Goal: Information Seeking & Learning: Learn about a topic

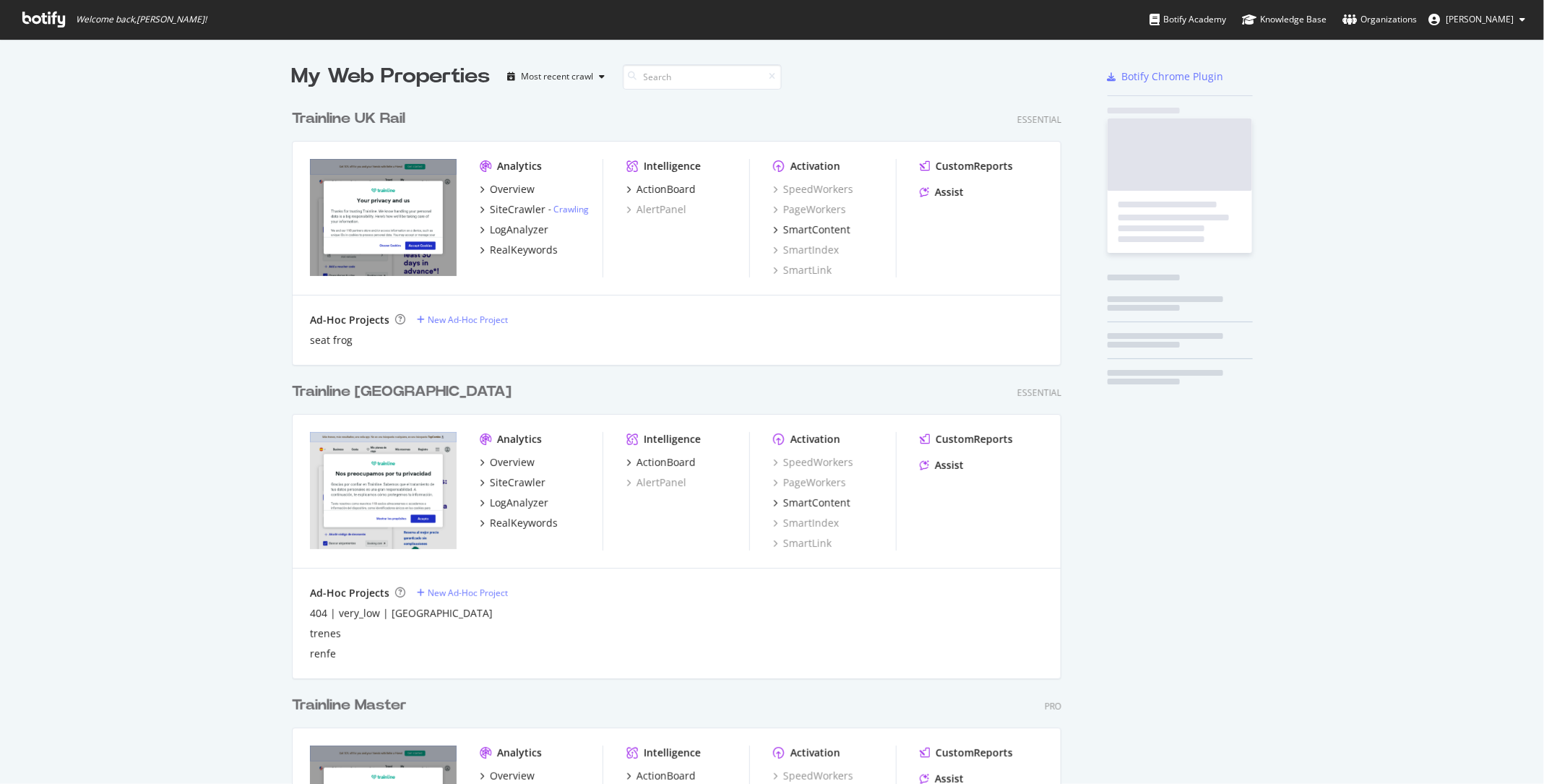
scroll to position [2105, 781]
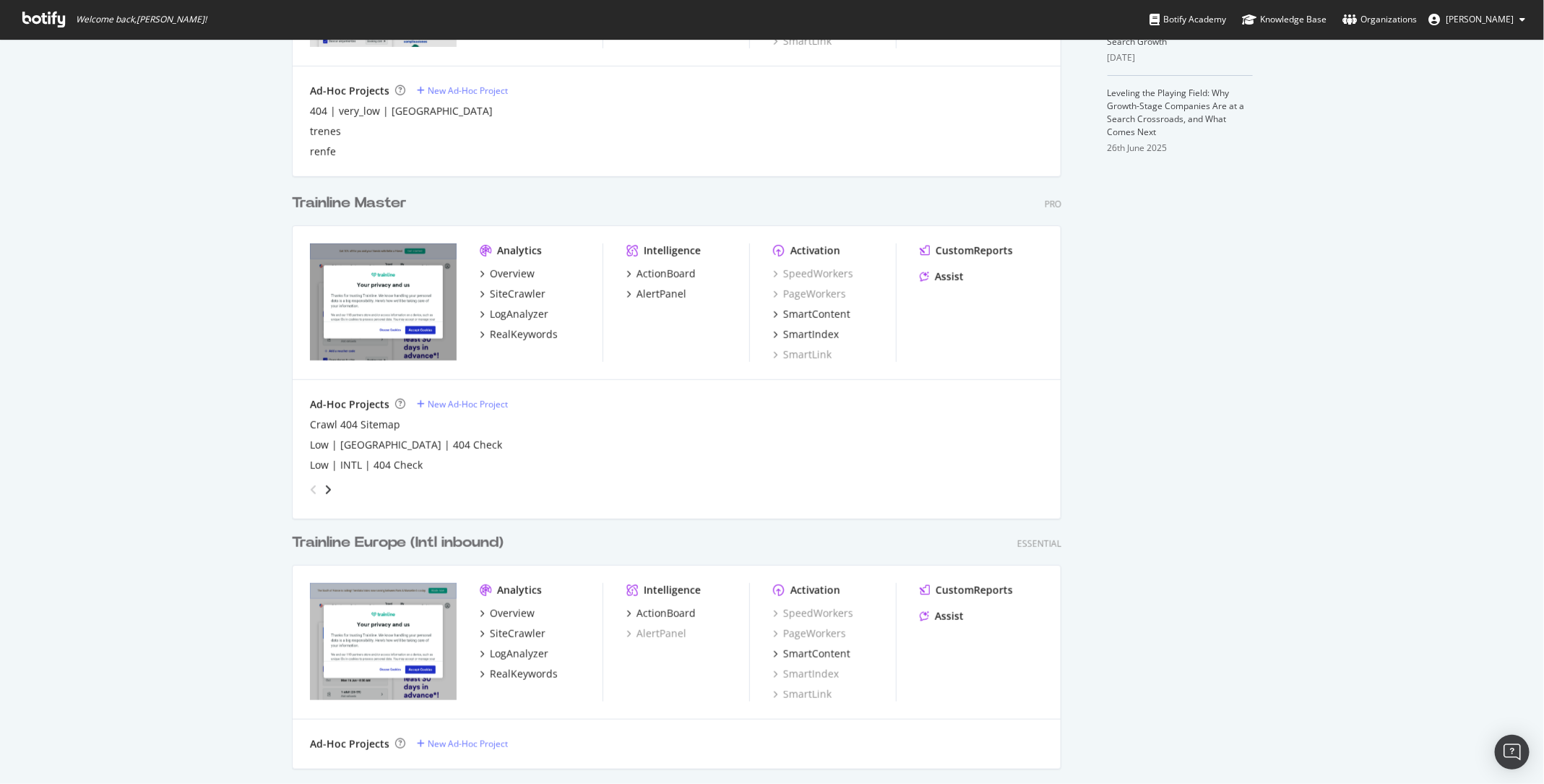
scroll to position [561, 0]
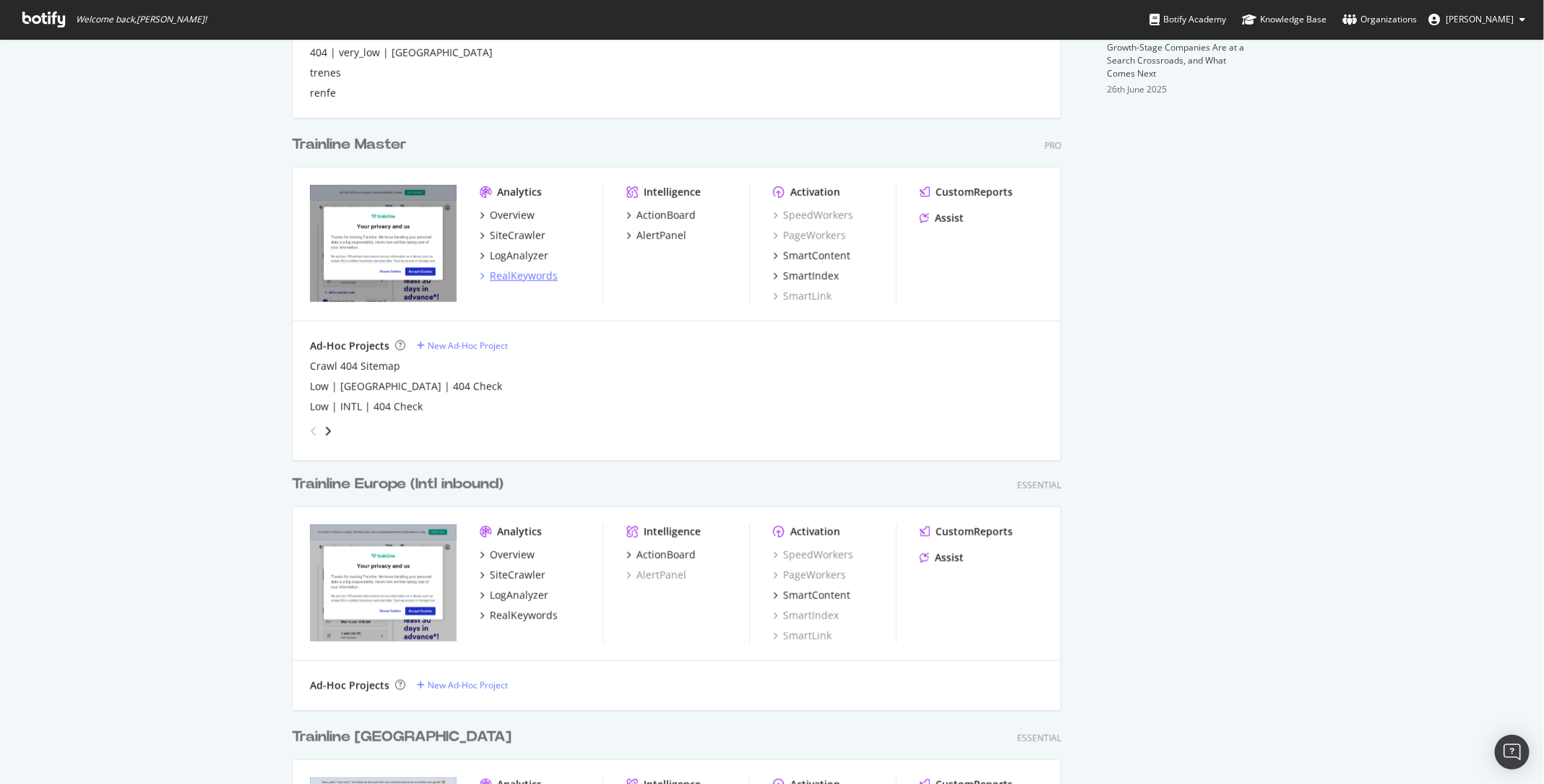
click at [531, 273] on div "RealKeywords" at bounding box center [524, 275] width 68 height 14
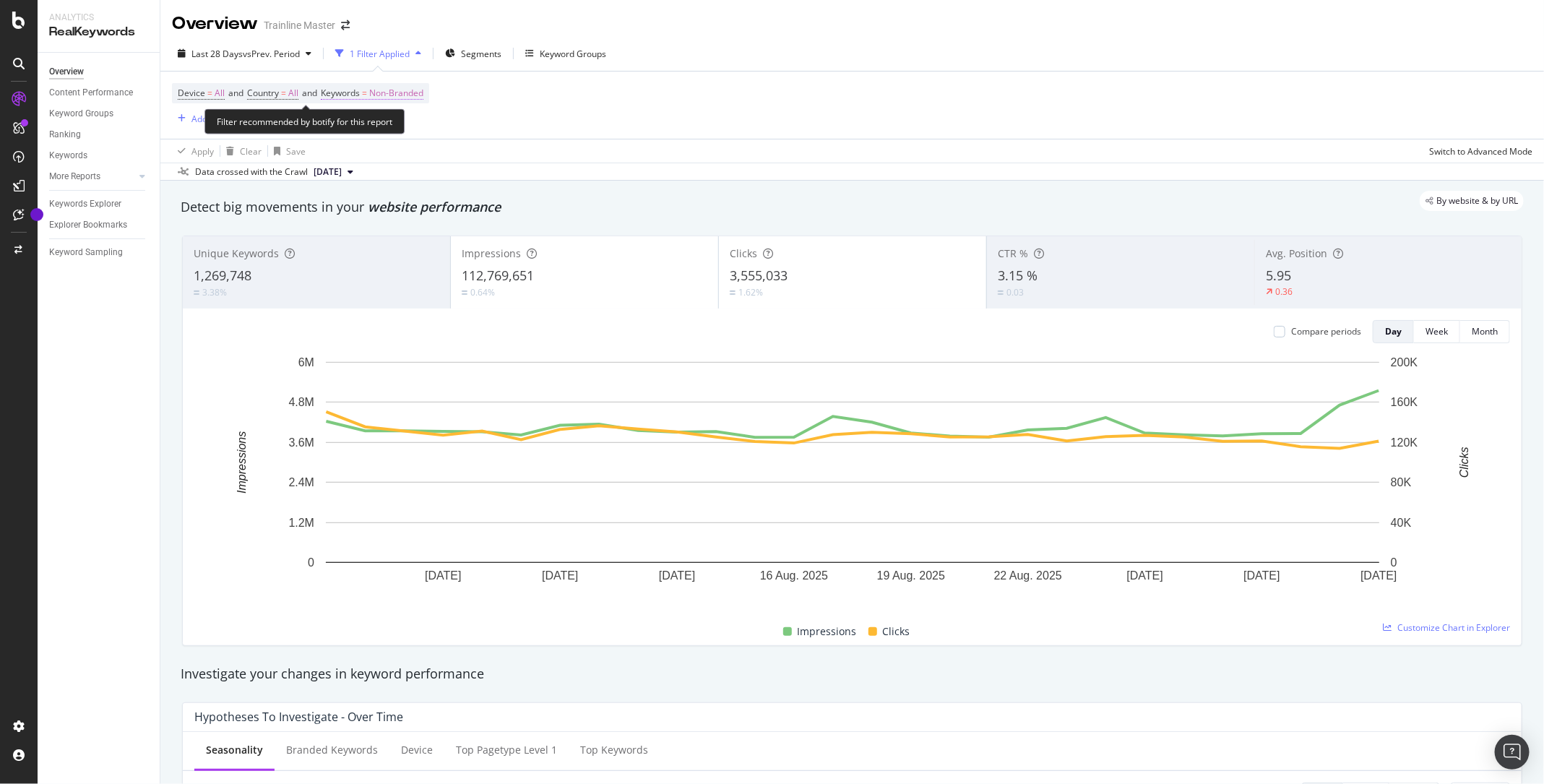
click at [377, 90] on span "Keywords = Non-Branded" at bounding box center [372, 94] width 102 height 13
click at [279, 91] on span "Country" at bounding box center [263, 93] width 32 height 13
click at [277, 122] on icon at bounding box center [280, 126] width 10 height 9
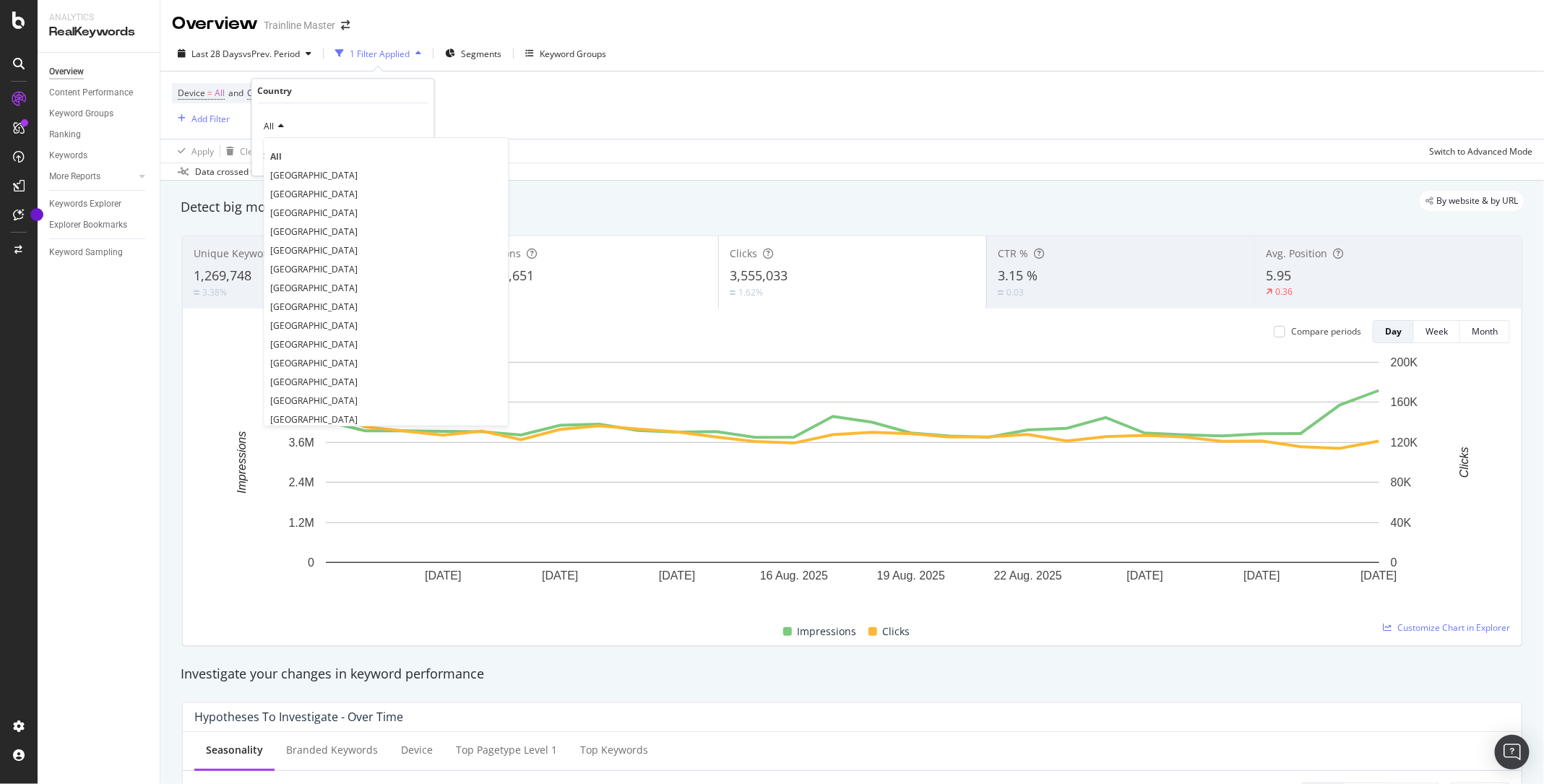
click at [295, 175] on span "[GEOGRAPHIC_DATA]" at bounding box center [315, 175] width 88 height 13
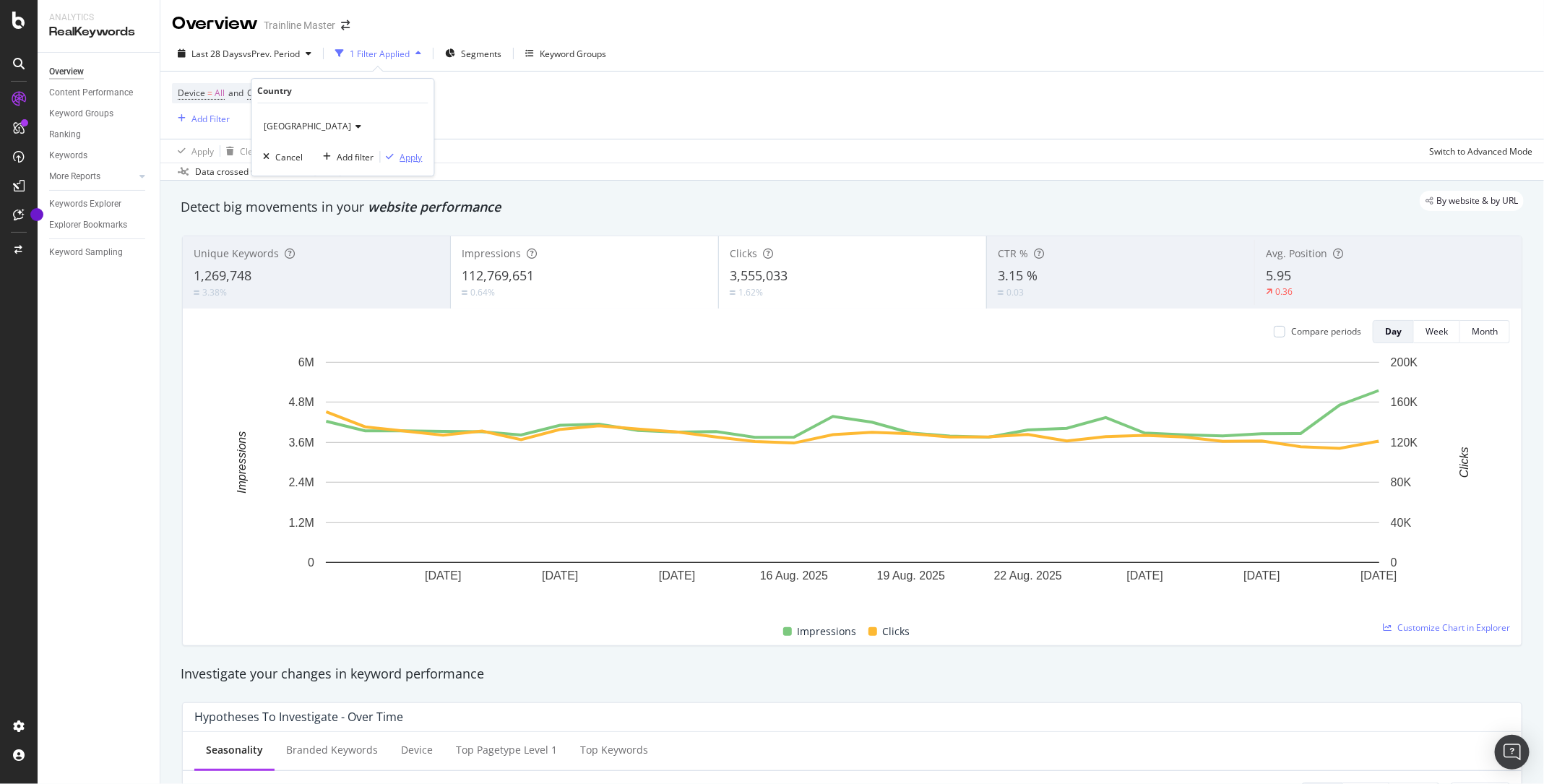
click at [403, 154] on div "Apply" at bounding box center [411, 157] width 22 height 13
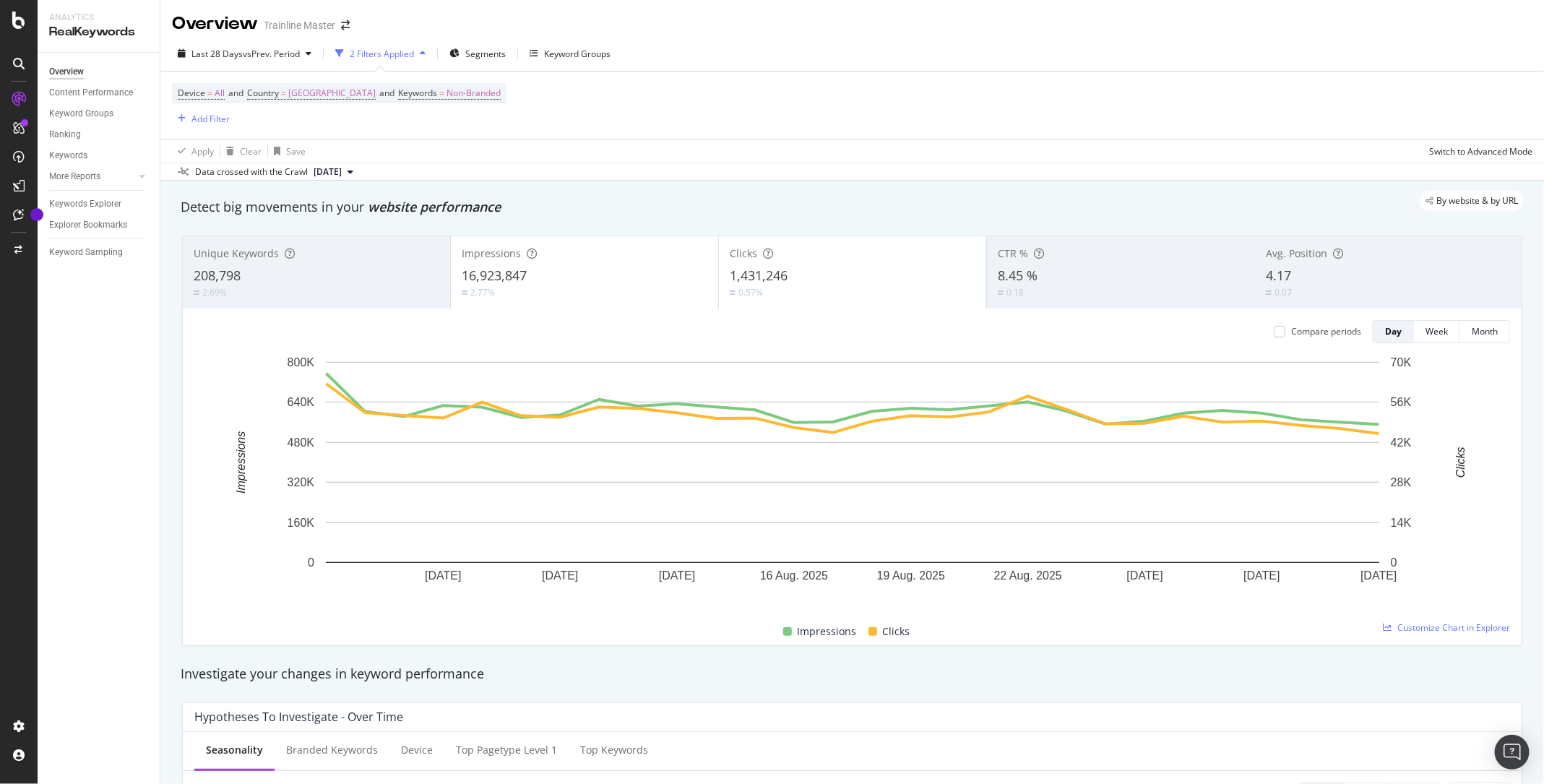
click at [1078, 267] on div "8.45 %" at bounding box center [1121, 275] width 246 height 19
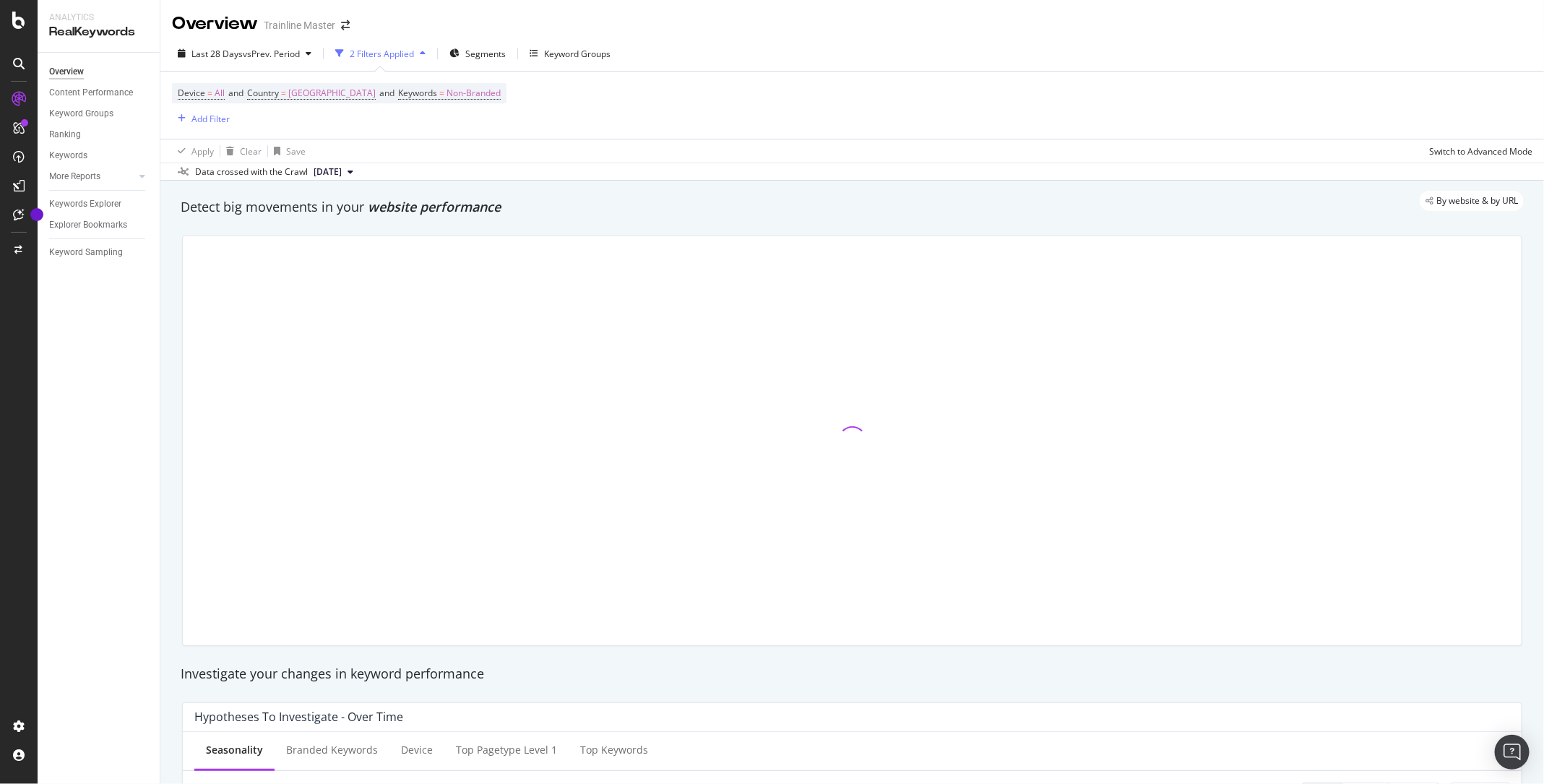
click at [241, 36] on div "Last 28 Days vs Prev. Period 2 Filters Applied Segments Keyword Groups Device =…" at bounding box center [852, 108] width 1384 height 145
click at [243, 52] on span "vs Prev. Period" at bounding box center [271, 53] width 57 height 13
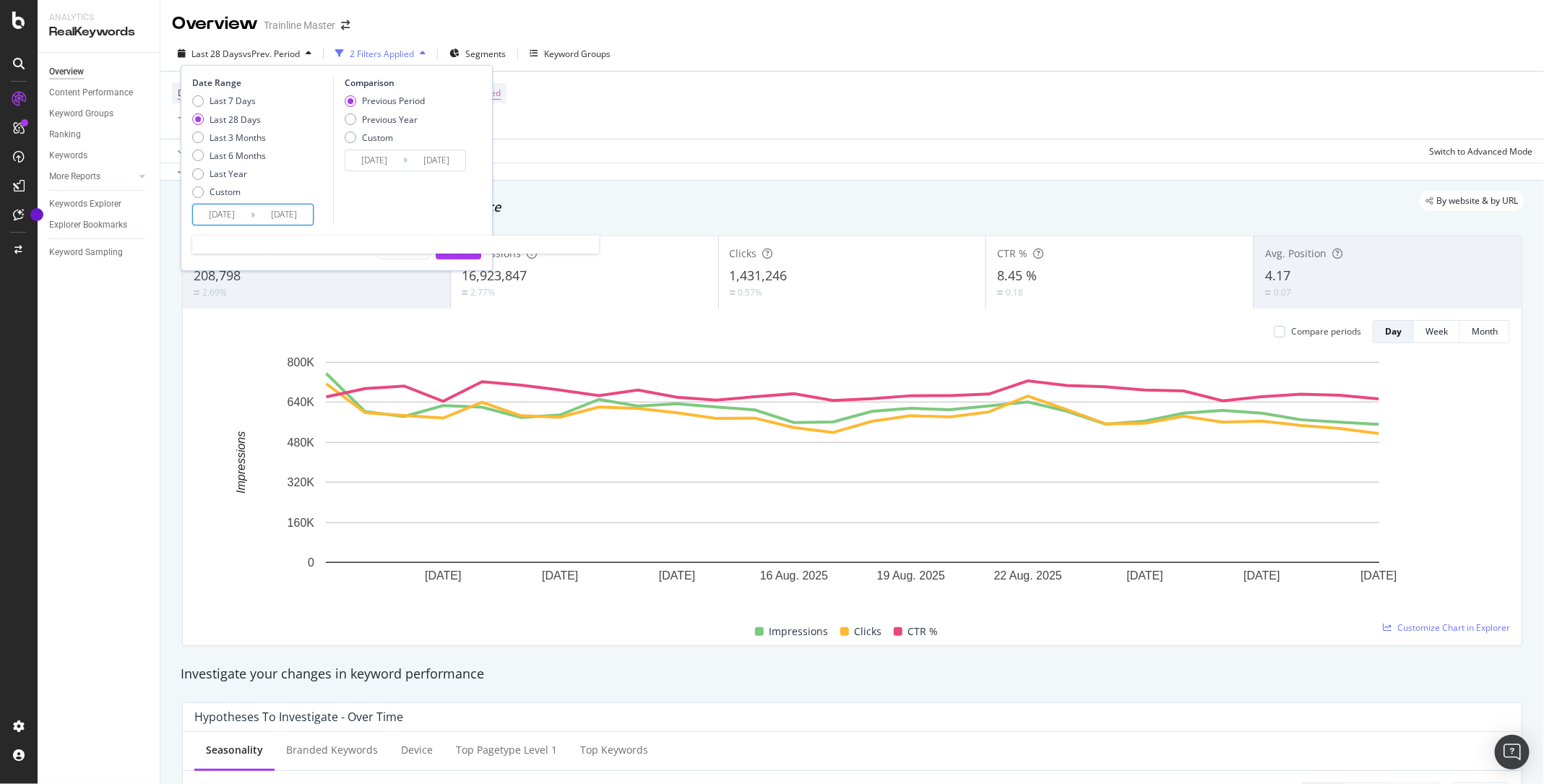
click at [227, 206] on input "[DATE]" at bounding box center [222, 214] width 58 height 20
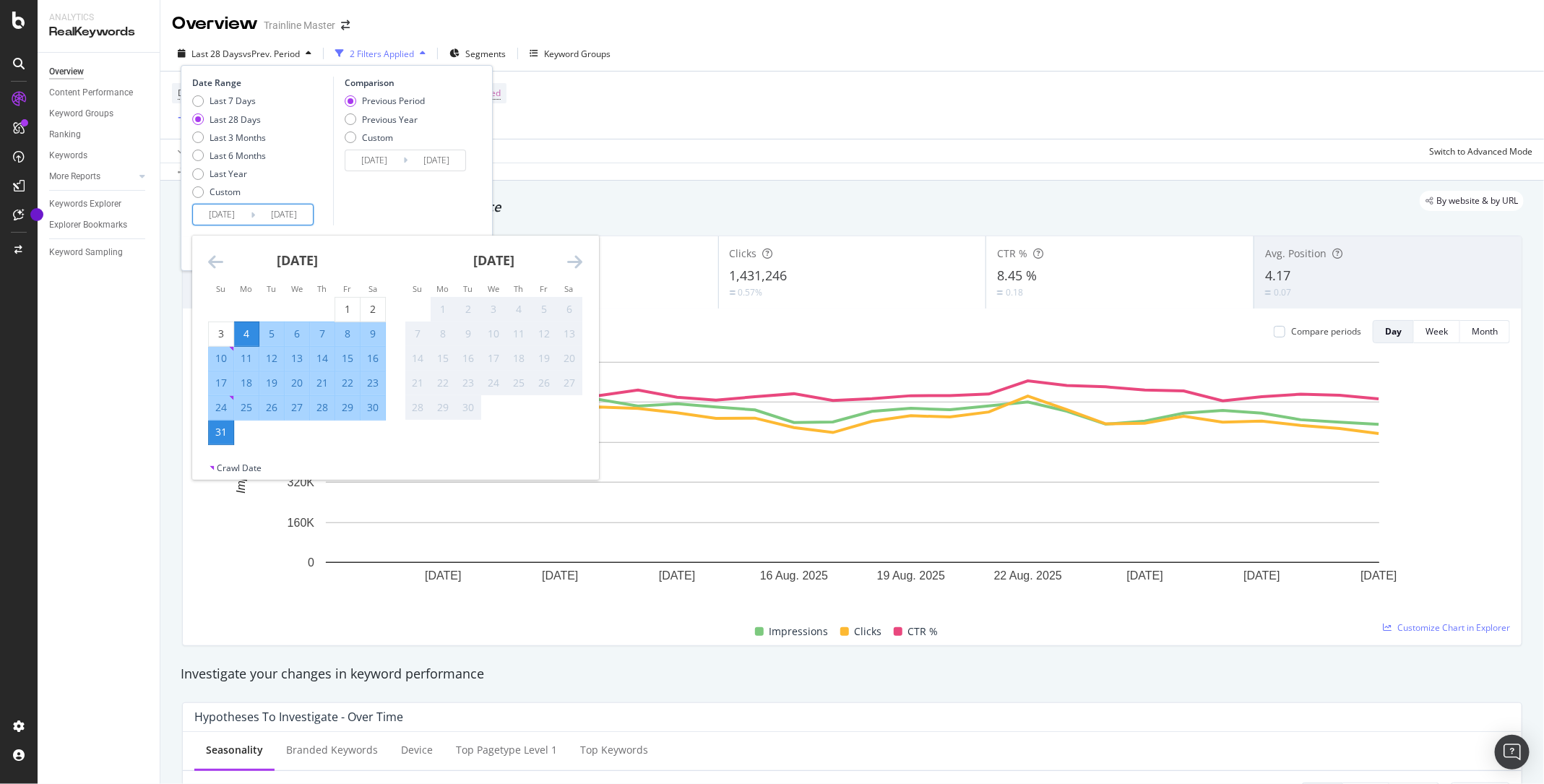
click at [212, 261] on icon "Move backward to switch to the previous month." at bounding box center [215, 261] width 15 height 17
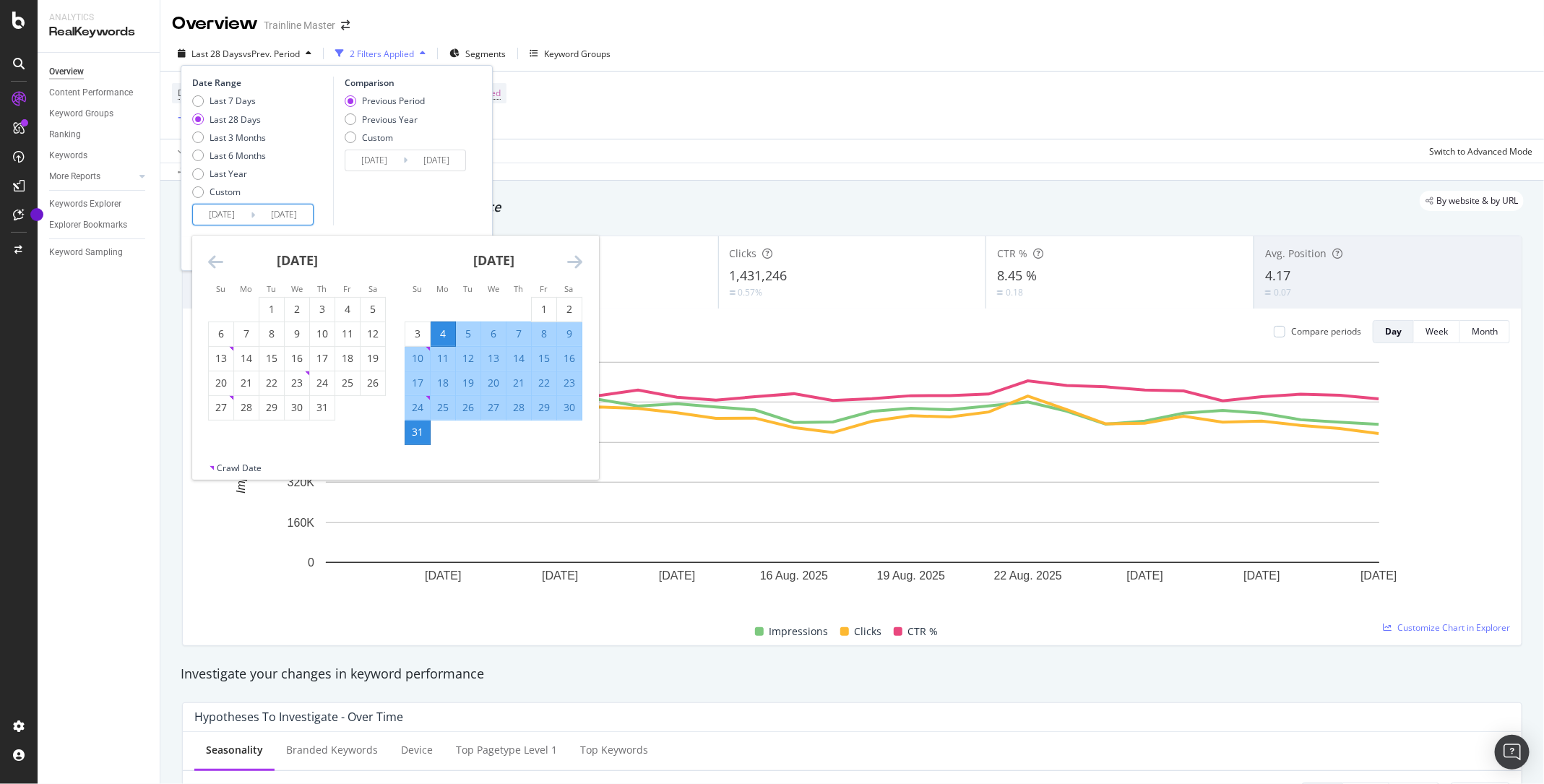
click at [212, 261] on icon "Move backward to switch to the previous month." at bounding box center [215, 261] width 15 height 17
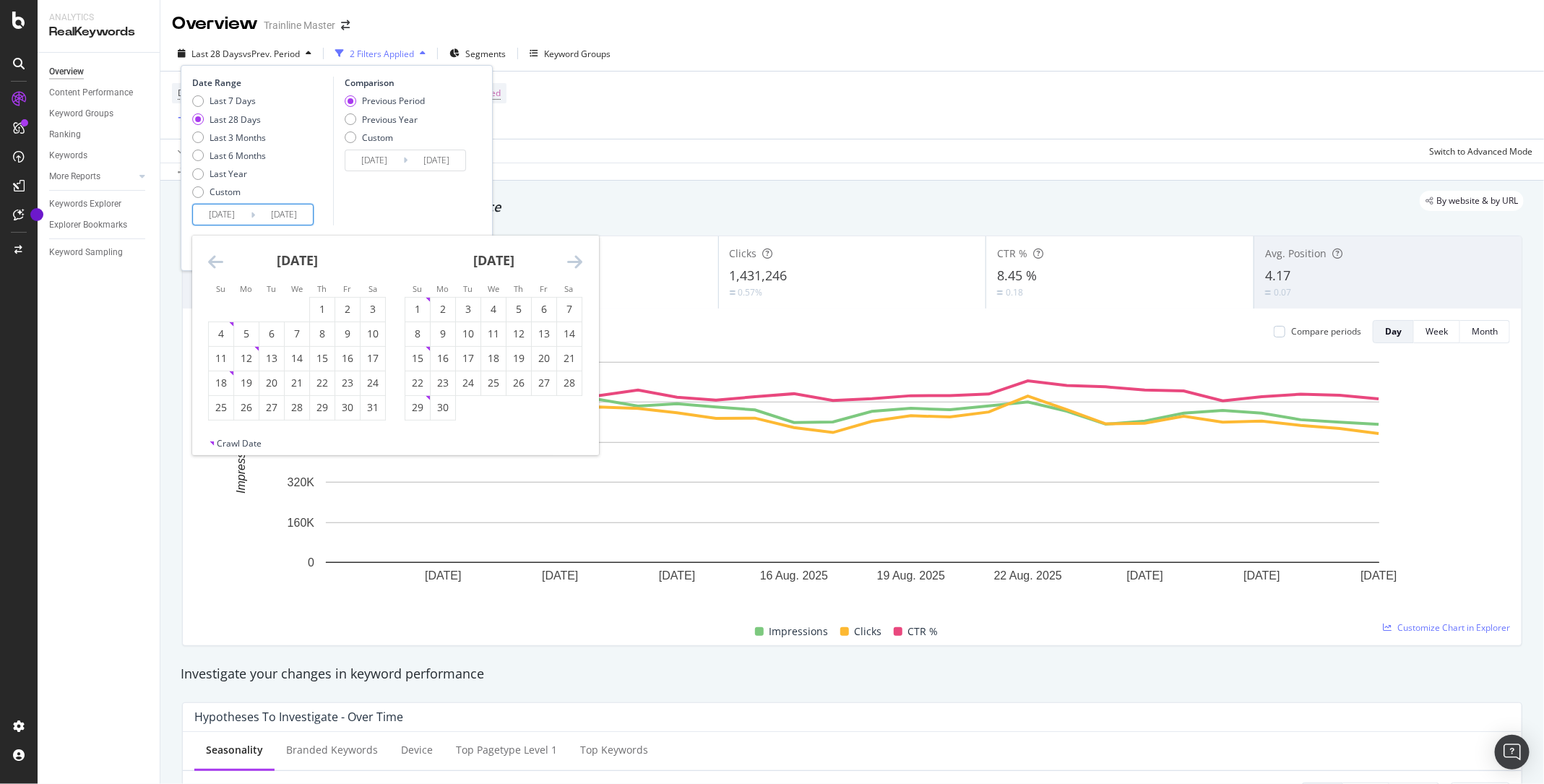
click at [212, 261] on icon "Move backward to switch to the previous month." at bounding box center [215, 261] width 15 height 17
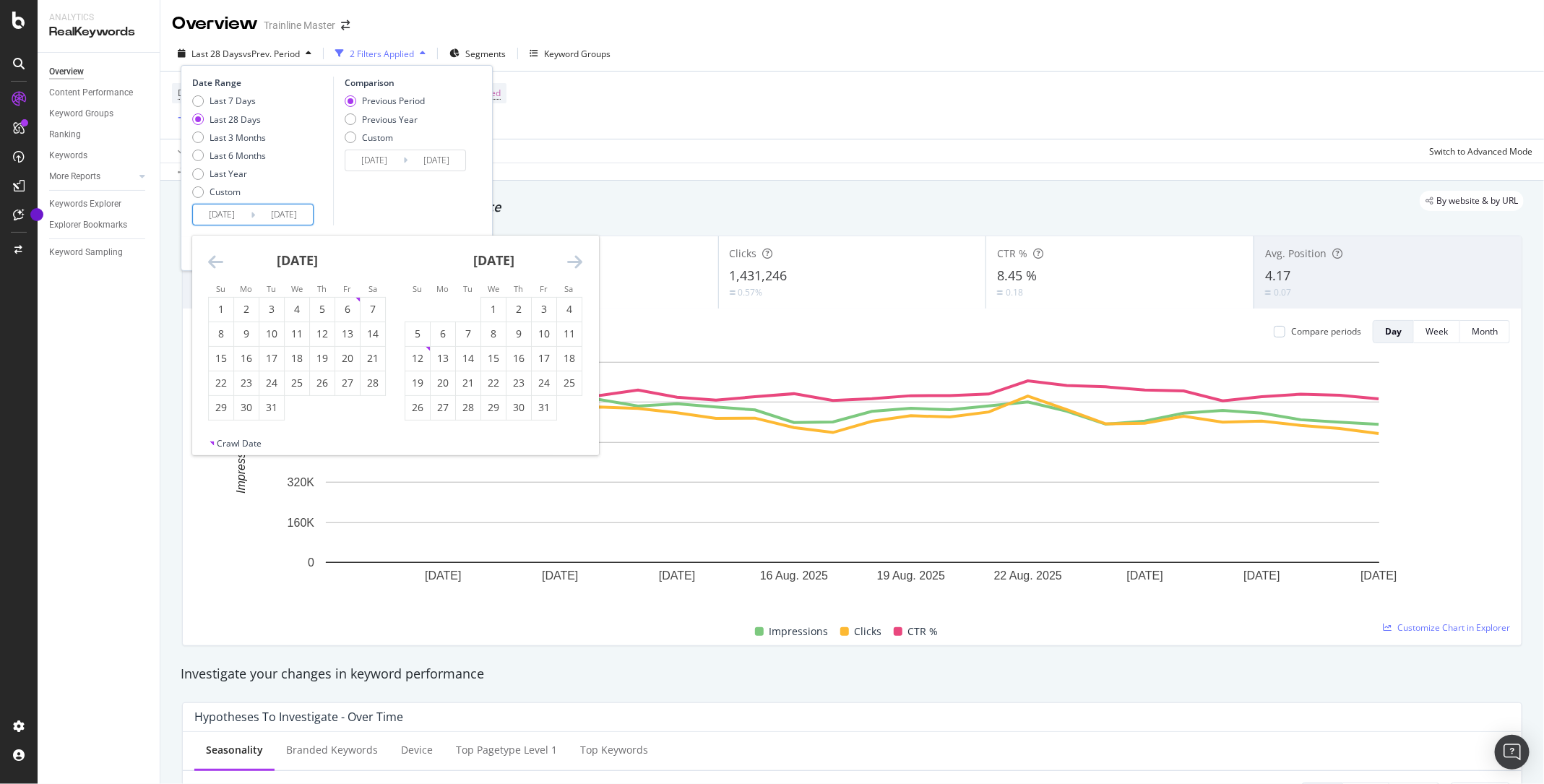
click at [212, 261] on icon "Move backward to switch to the previous month." at bounding box center [215, 261] width 15 height 17
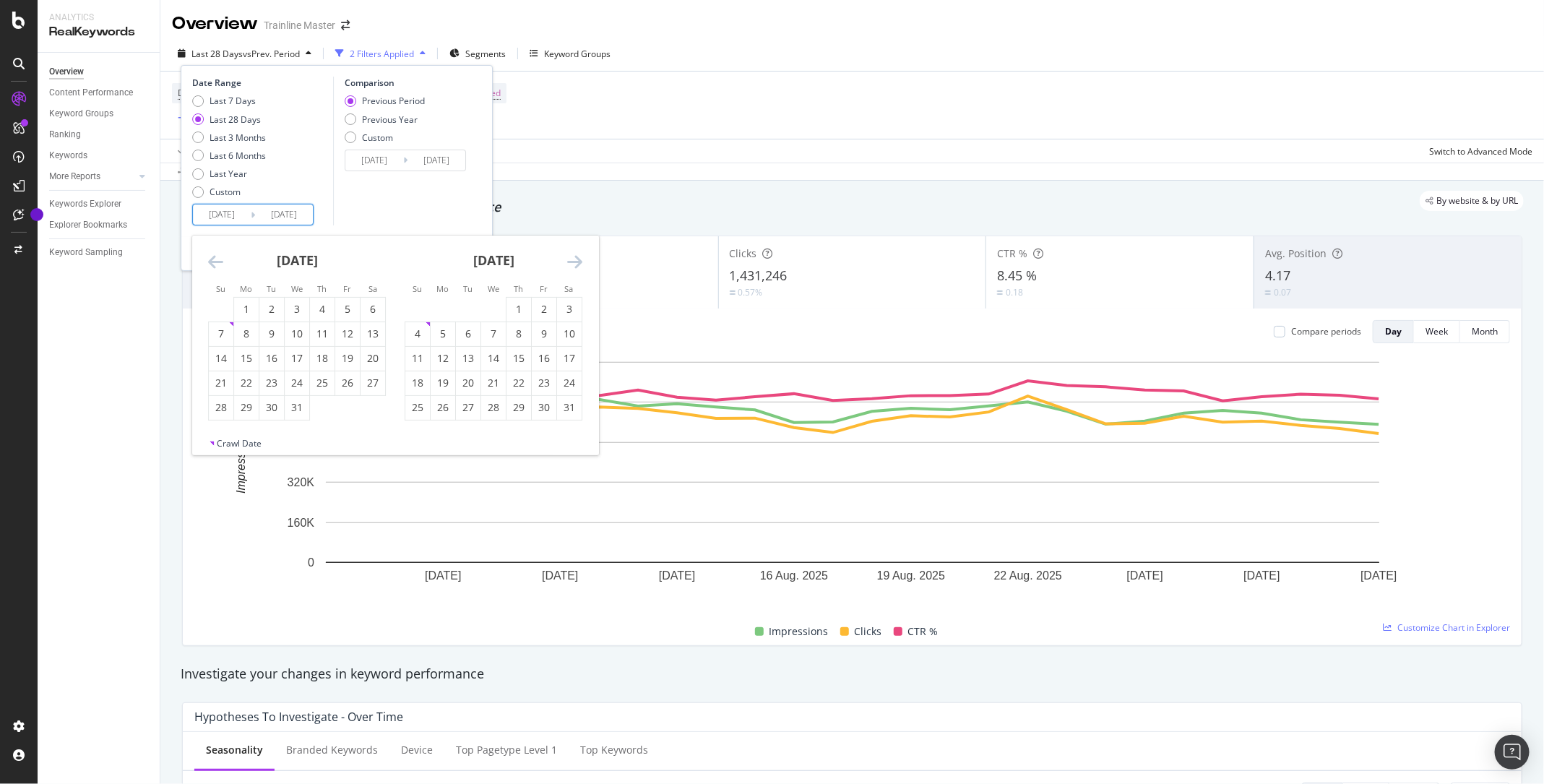
click at [212, 261] on icon "Move backward to switch to the previous month." at bounding box center [215, 261] width 15 height 17
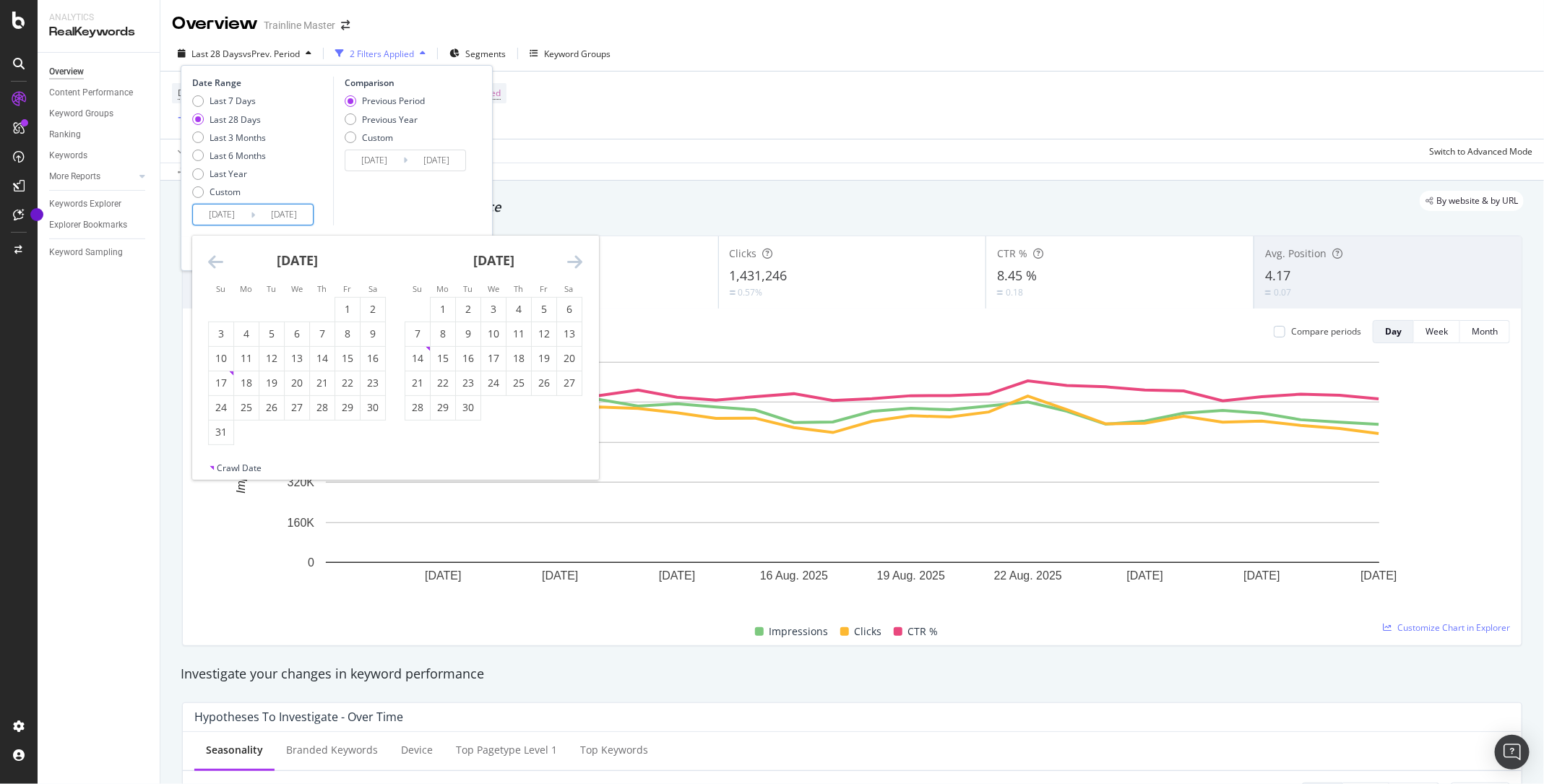
click at [212, 261] on icon "Move backward to switch to the previous month." at bounding box center [215, 261] width 15 height 17
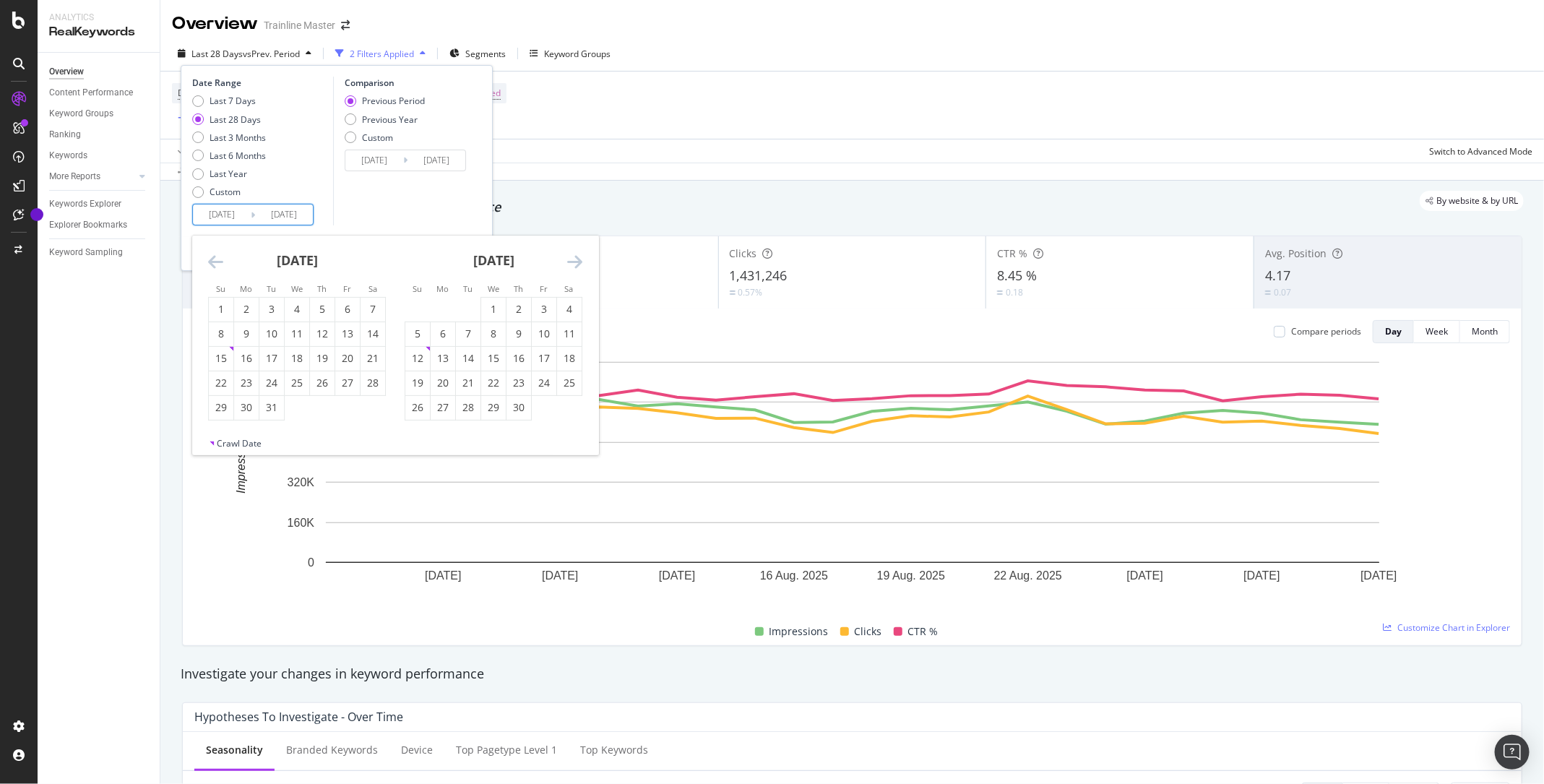
click at [212, 261] on icon "Move backward to switch to the previous month." at bounding box center [215, 261] width 15 height 17
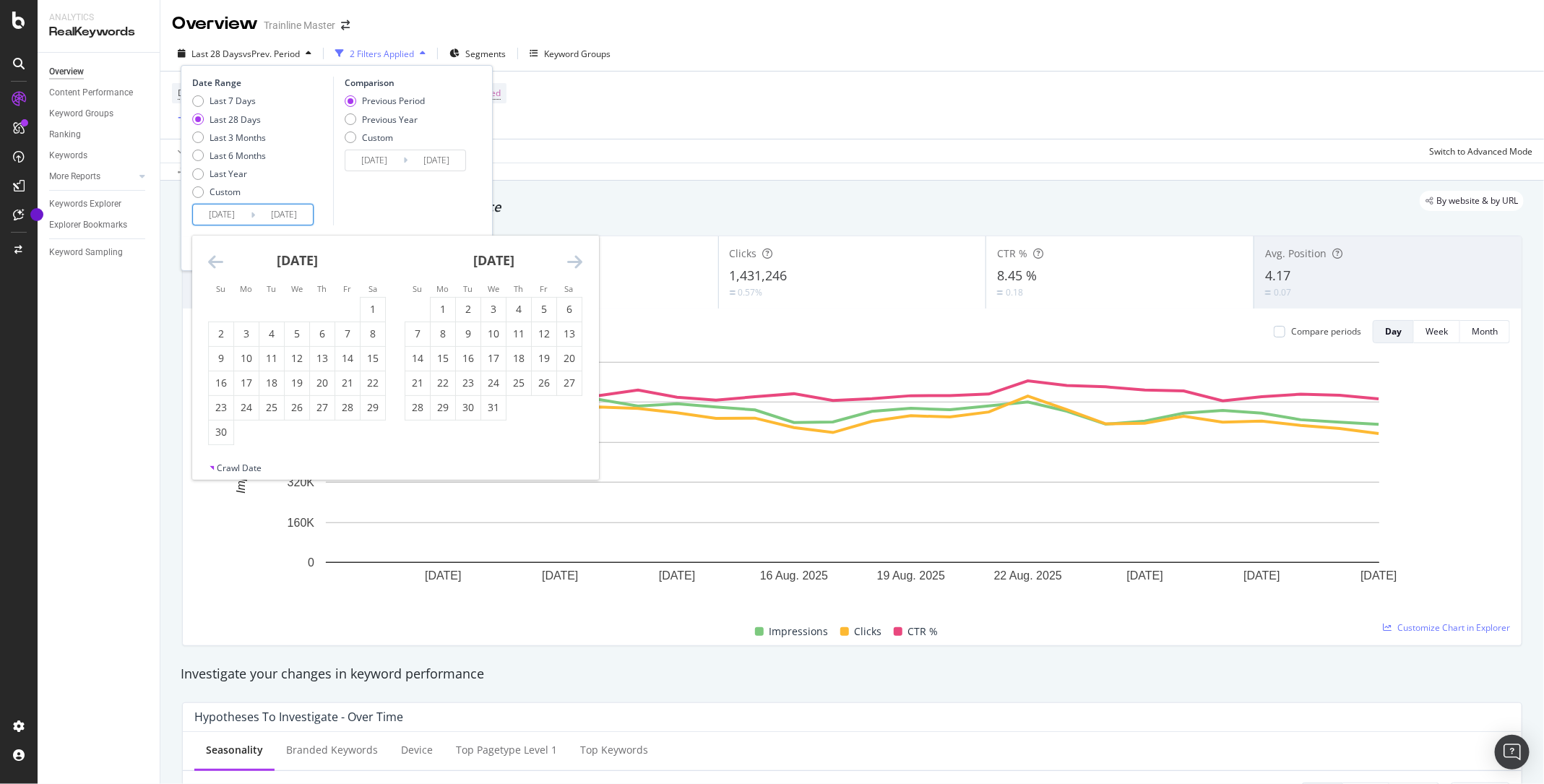
click at [212, 261] on icon "Move backward to switch to the previous month." at bounding box center [215, 261] width 15 height 17
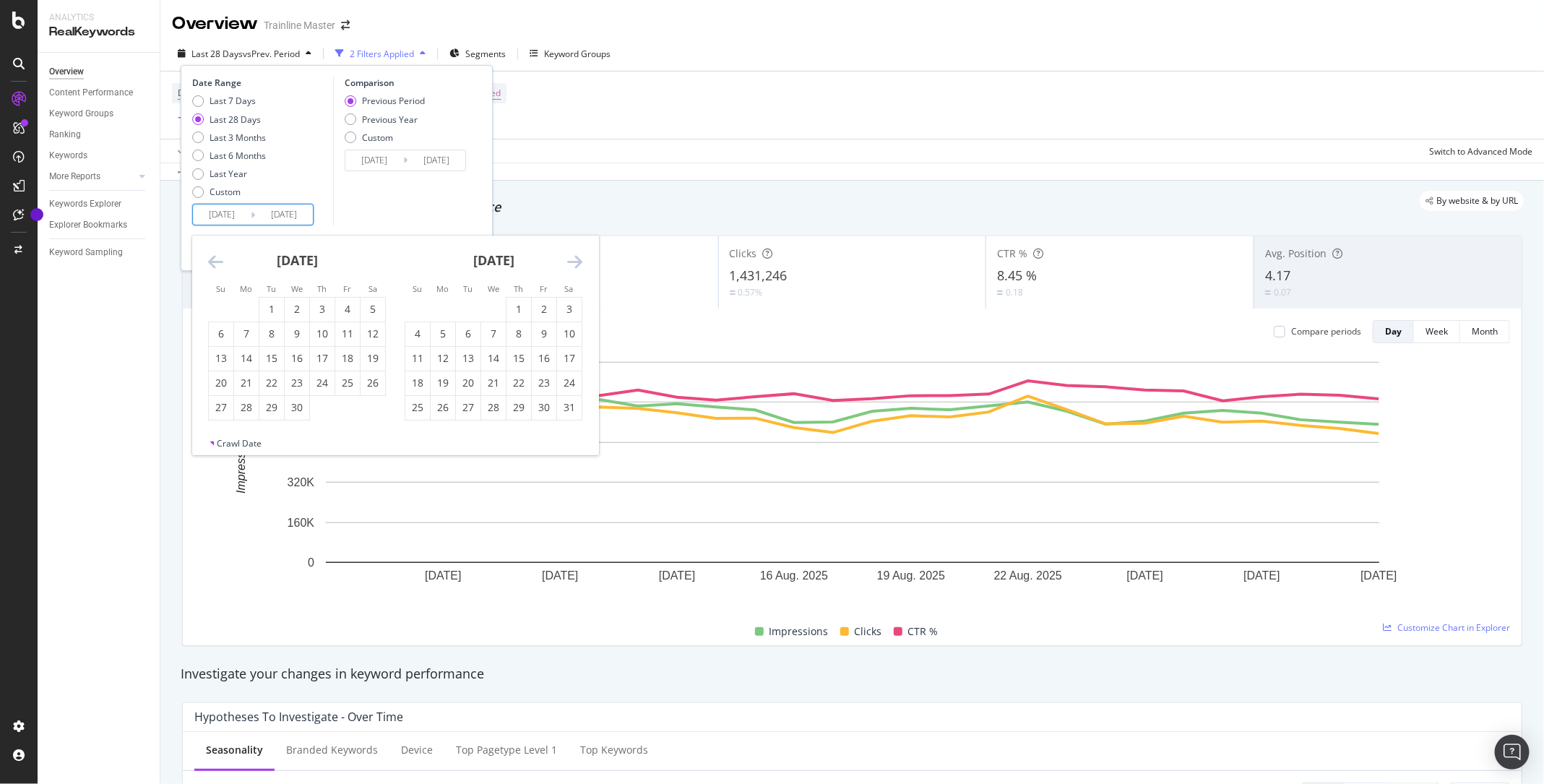
click at [576, 259] on icon "Move forward to switch to the next month." at bounding box center [575, 261] width 15 height 17
click at [486, 308] on div "1" at bounding box center [493, 309] width 25 height 14
type input "[DATE]"
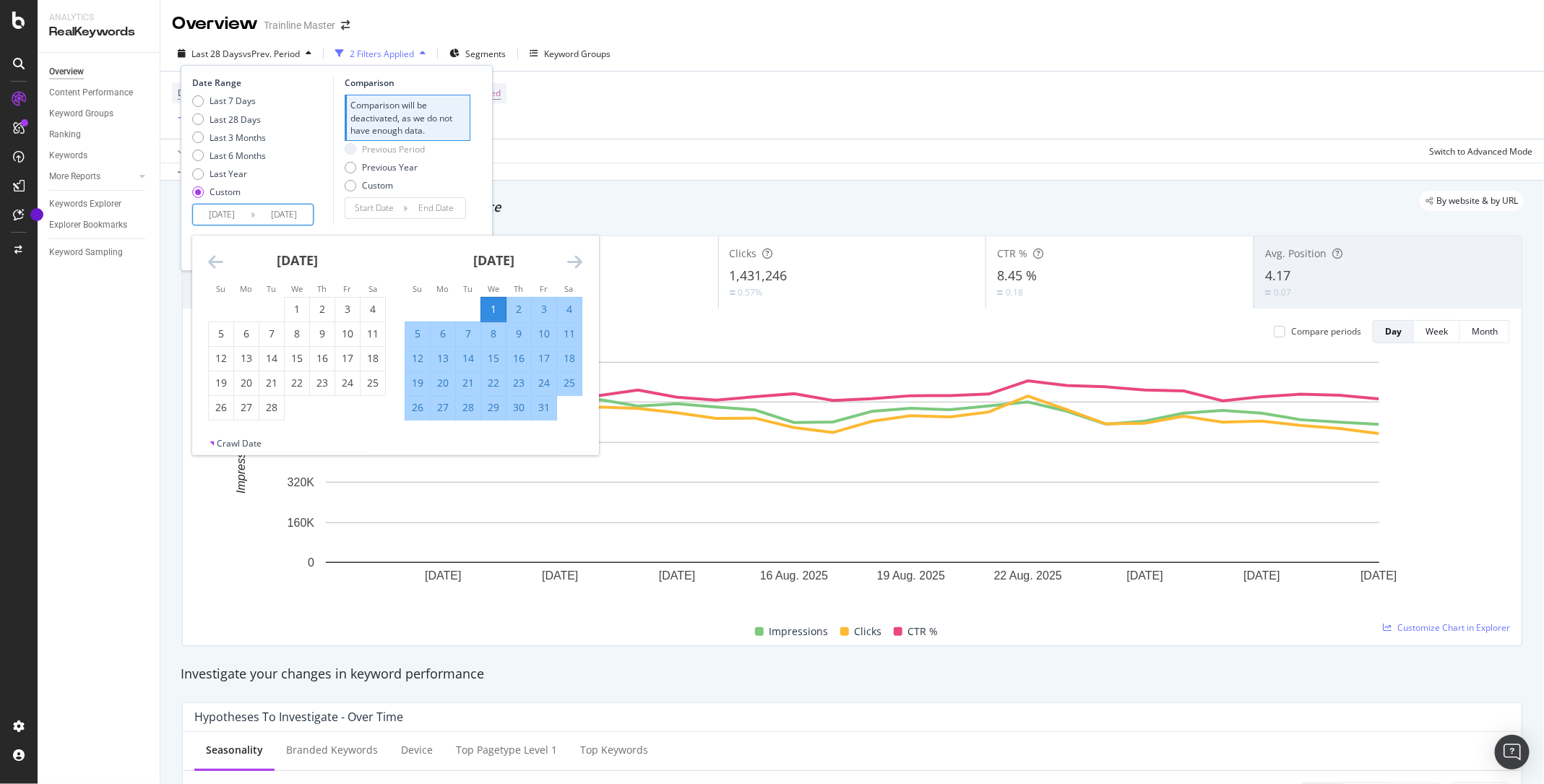
click at [469, 229] on div "Date Range Last 7 Days Last 28 Days Last 3 Months Last 6 Months Last Year Custo…" at bounding box center [336, 168] width 312 height 206
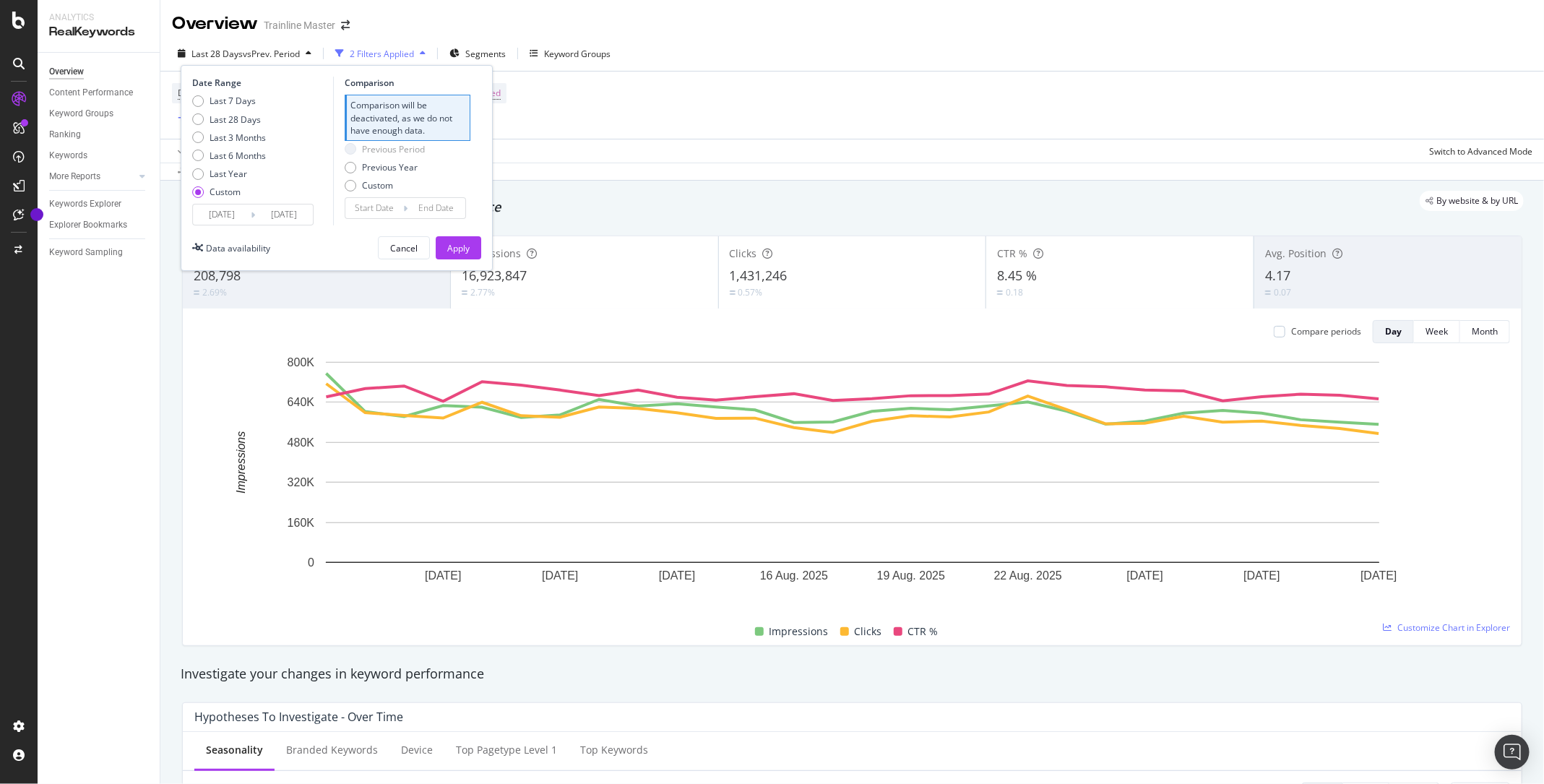
click at [466, 259] on div "Date Range Last 7 Days Last 28 Days Last 3 Months Last 6 Months Last Year Custo…" at bounding box center [336, 168] width 312 height 206
click at [468, 256] on div "Apply" at bounding box center [458, 247] width 22 height 22
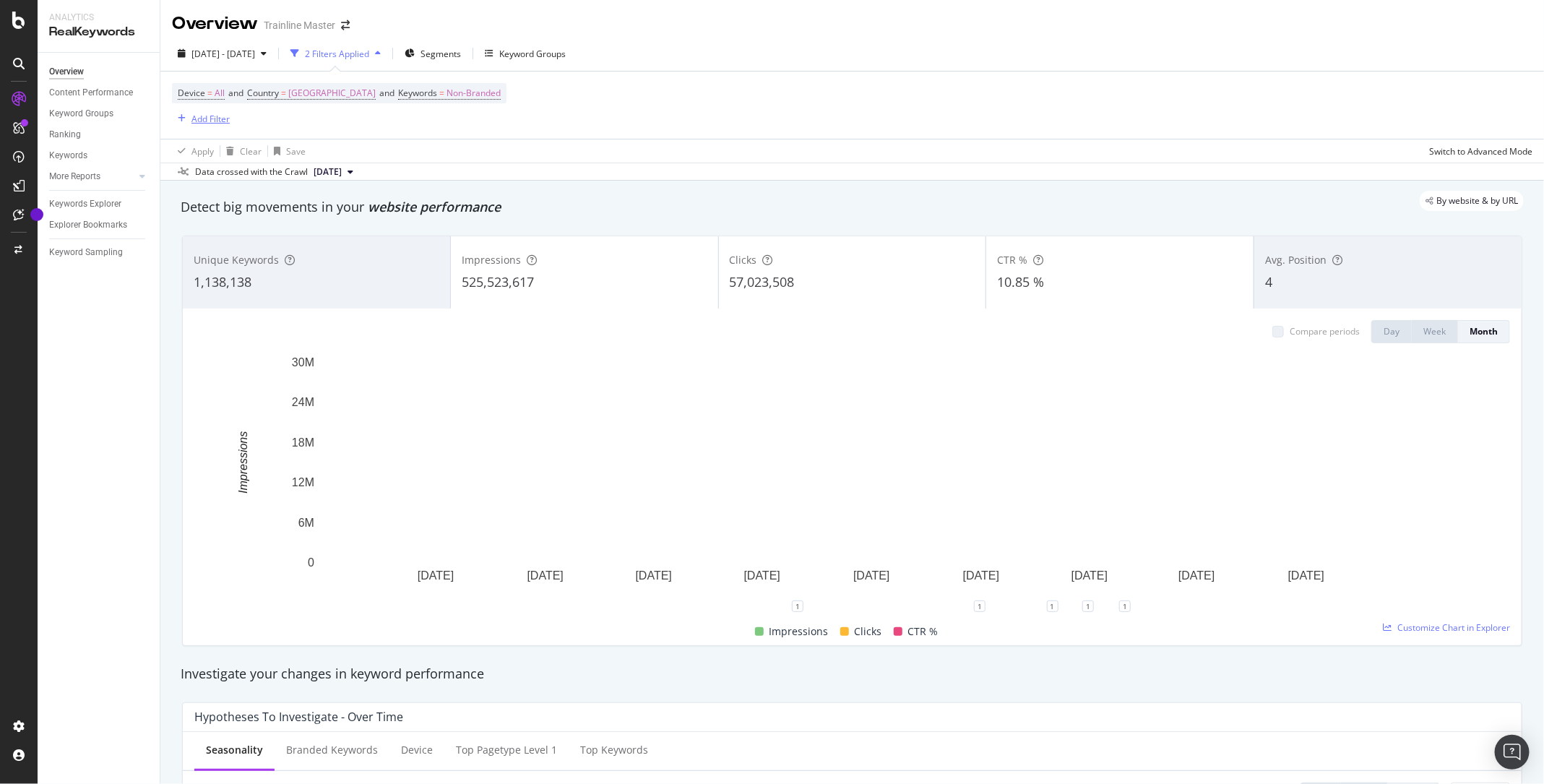
click at [219, 117] on div "Add Filter" at bounding box center [211, 119] width 39 height 13
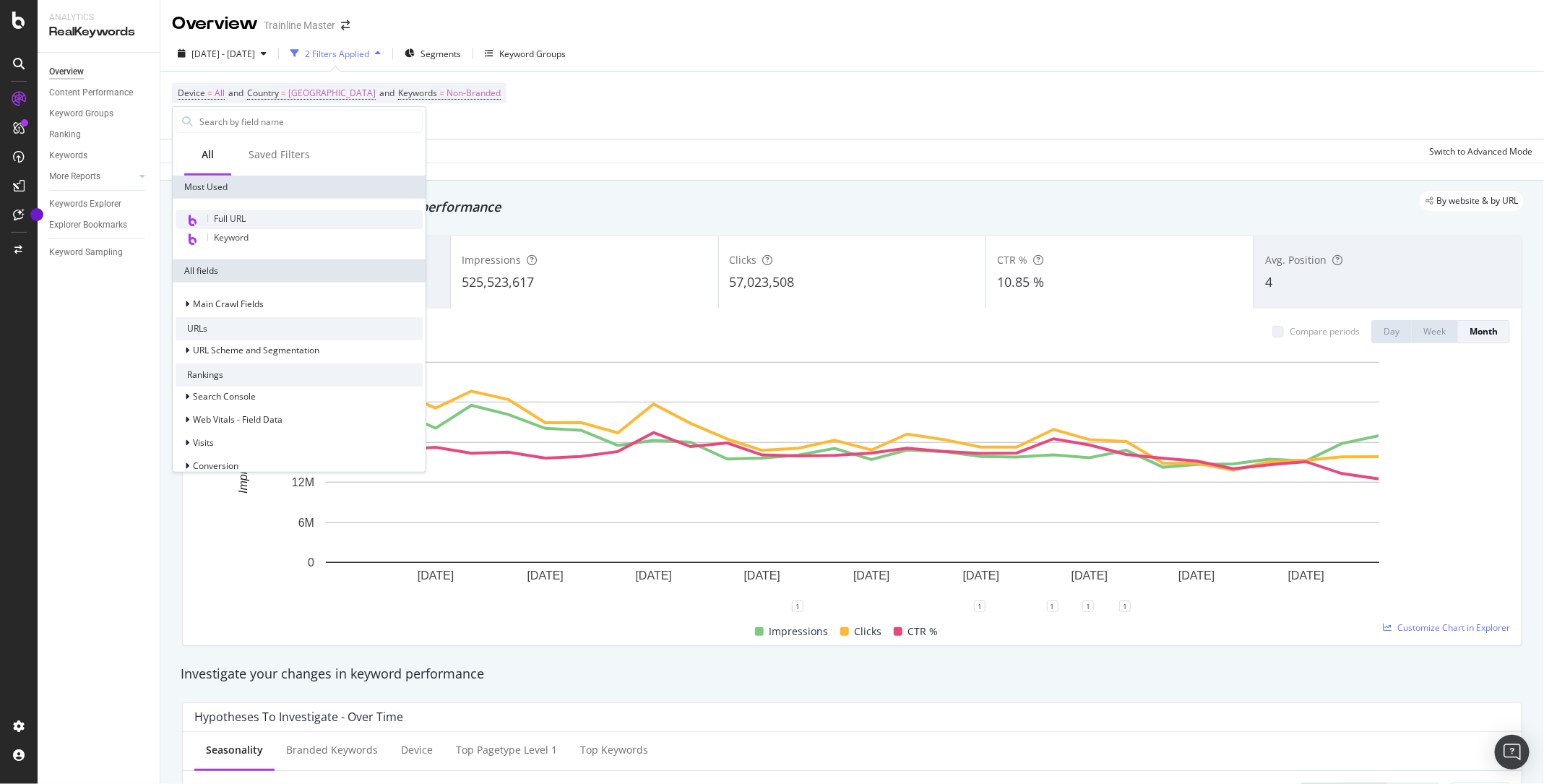
click at [227, 218] on span "Full URL" at bounding box center [229, 218] width 32 height 13
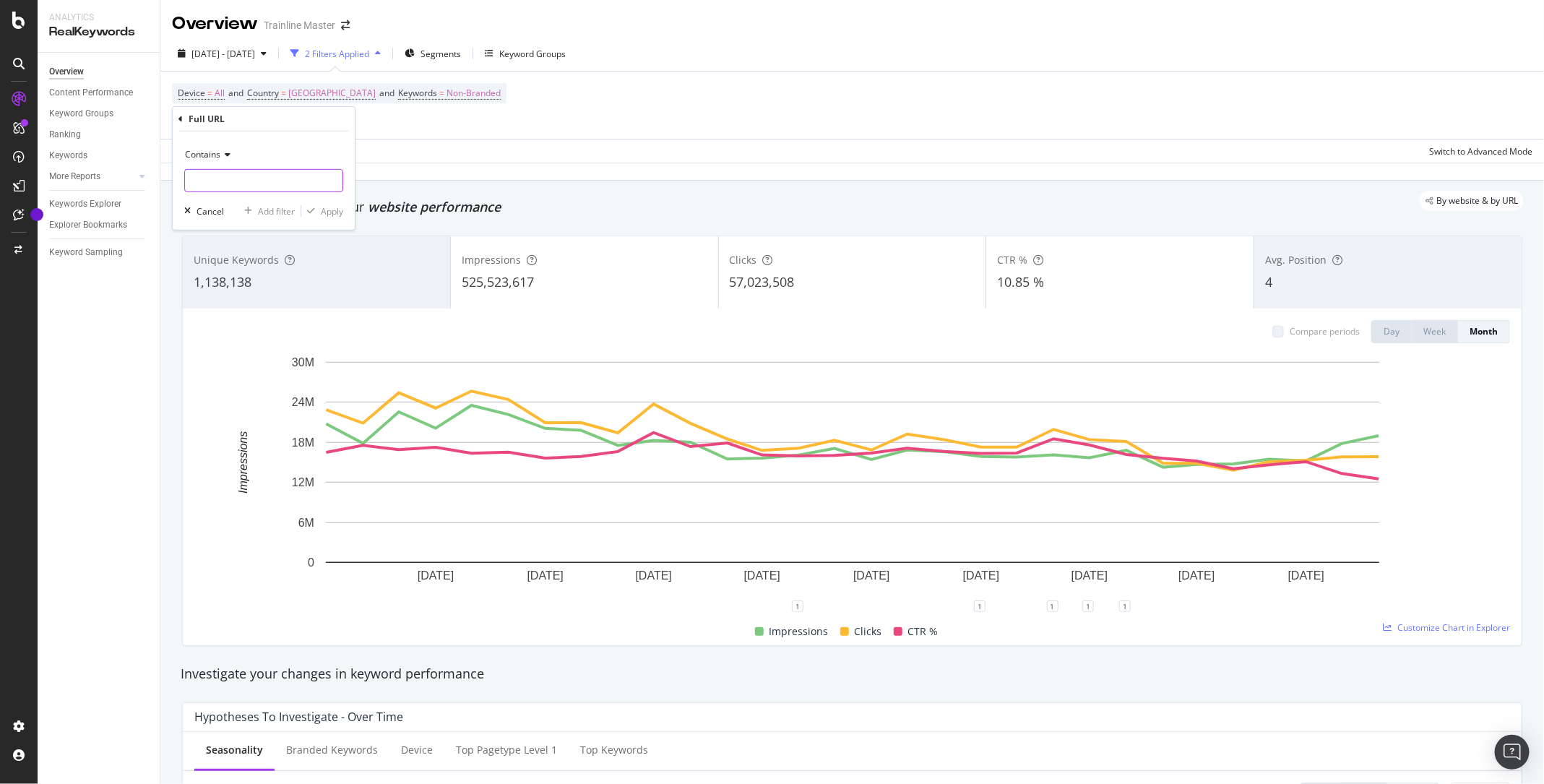
click at [224, 172] on input "text" at bounding box center [264, 180] width 157 height 23
type input "/"
type input ".com/en/train-times/"
click at [328, 207] on div "Apply" at bounding box center [332, 210] width 22 height 13
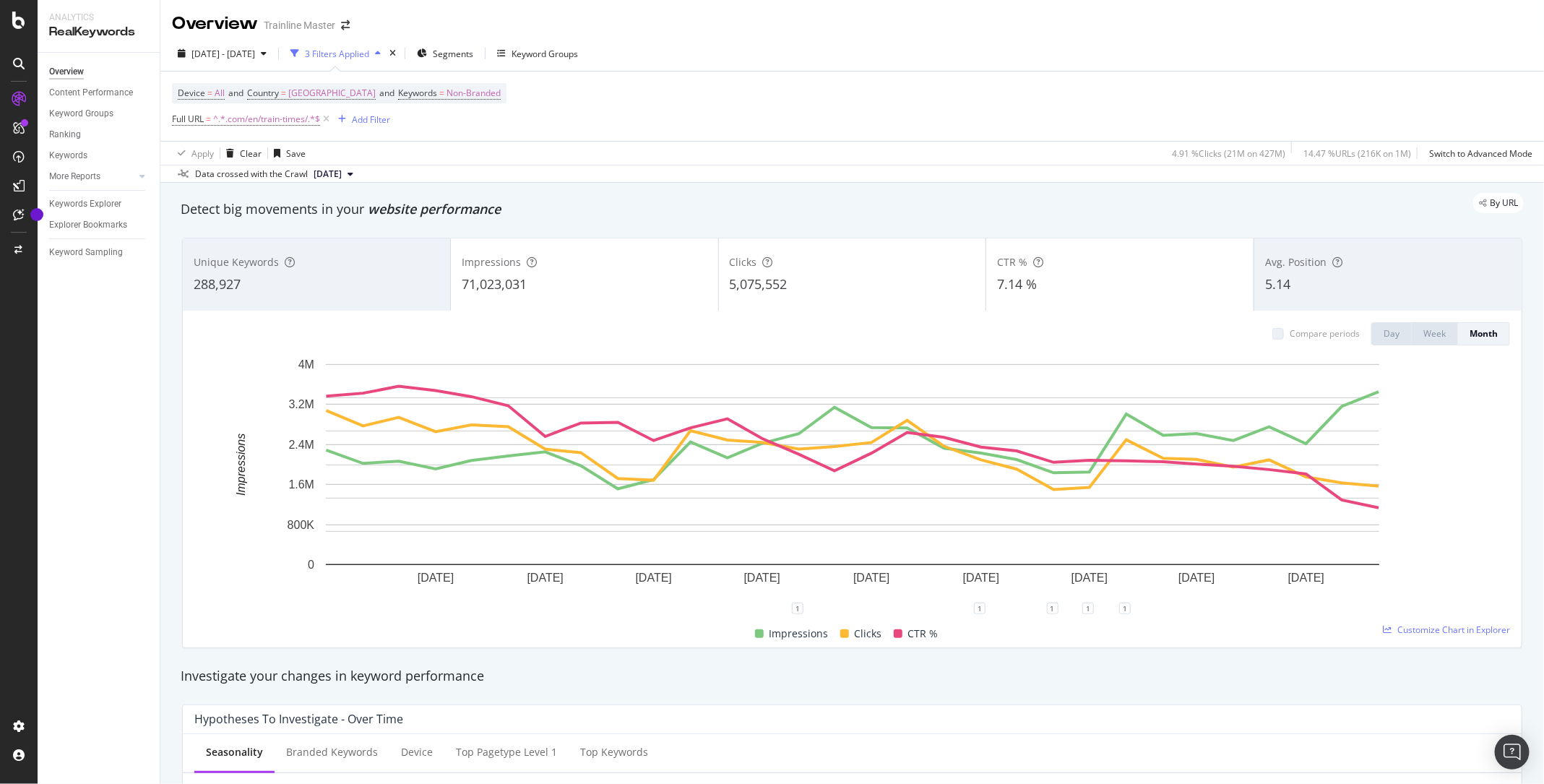
click at [602, 272] on div "Impressions 71,023,031" at bounding box center [584, 275] width 267 height 65
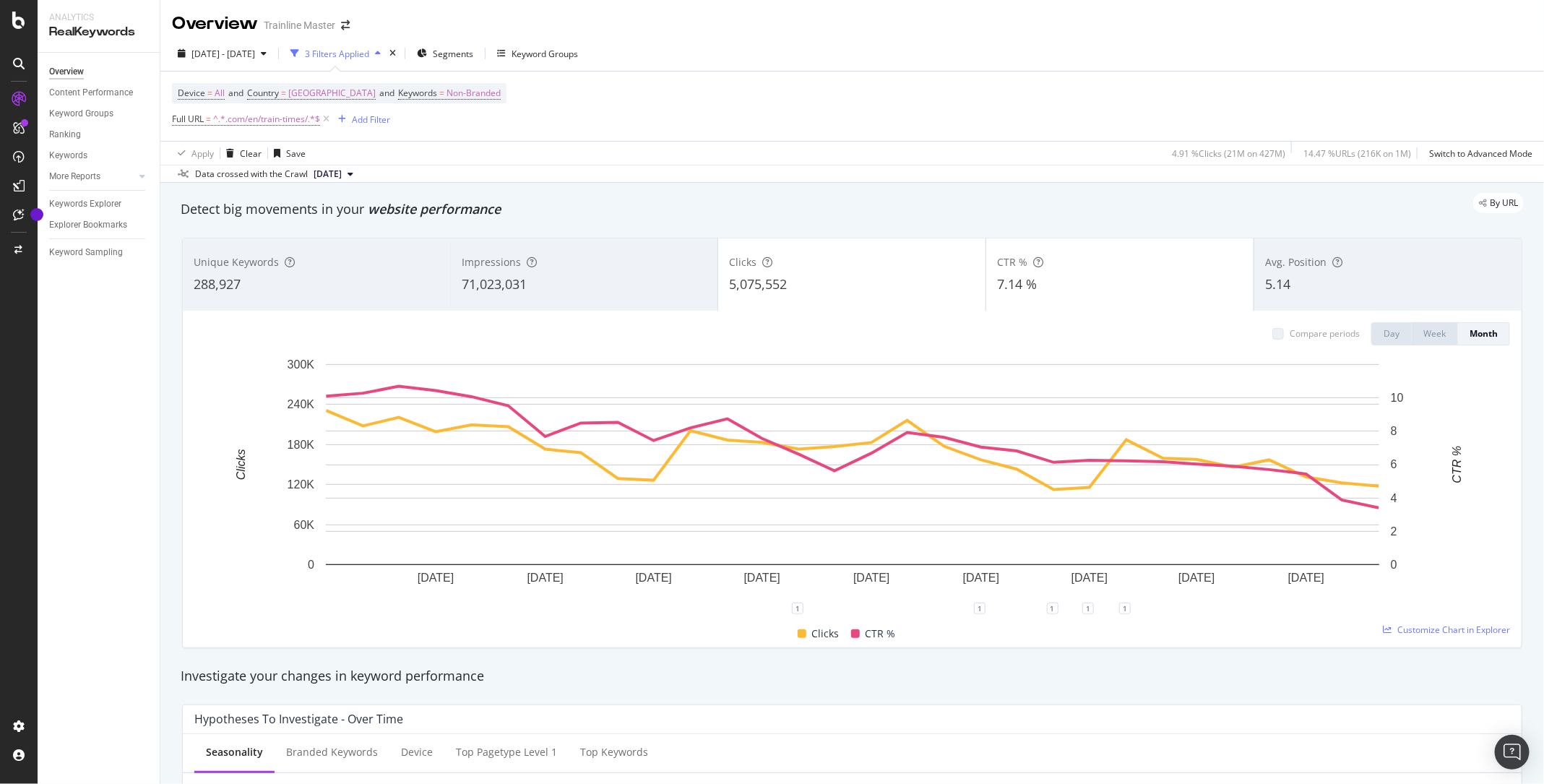
click at [863, 281] on div "5,075,552" at bounding box center [852, 284] width 246 height 19
